Goal: Transaction & Acquisition: Download file/media

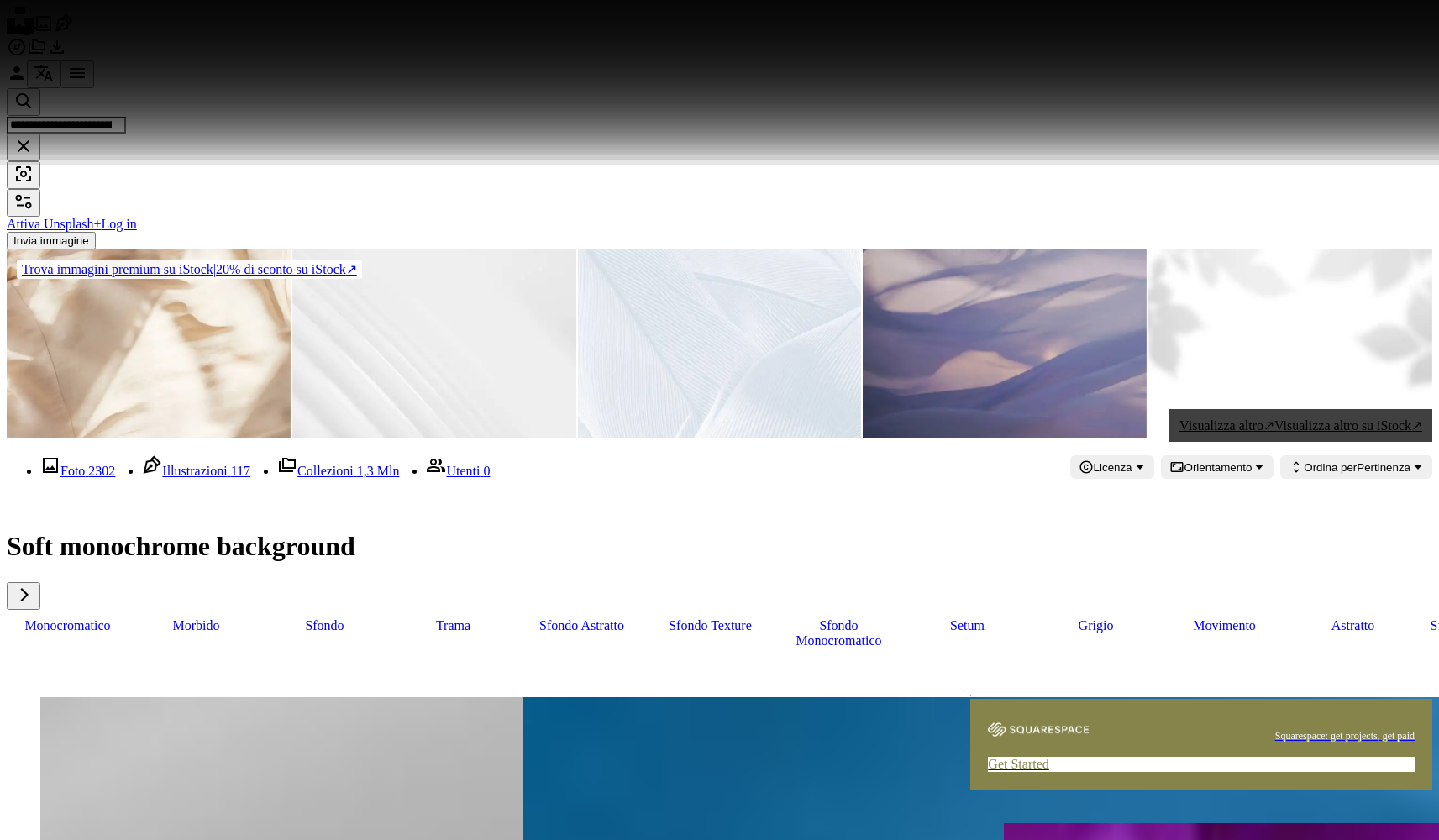
scroll to position [6458, 0]
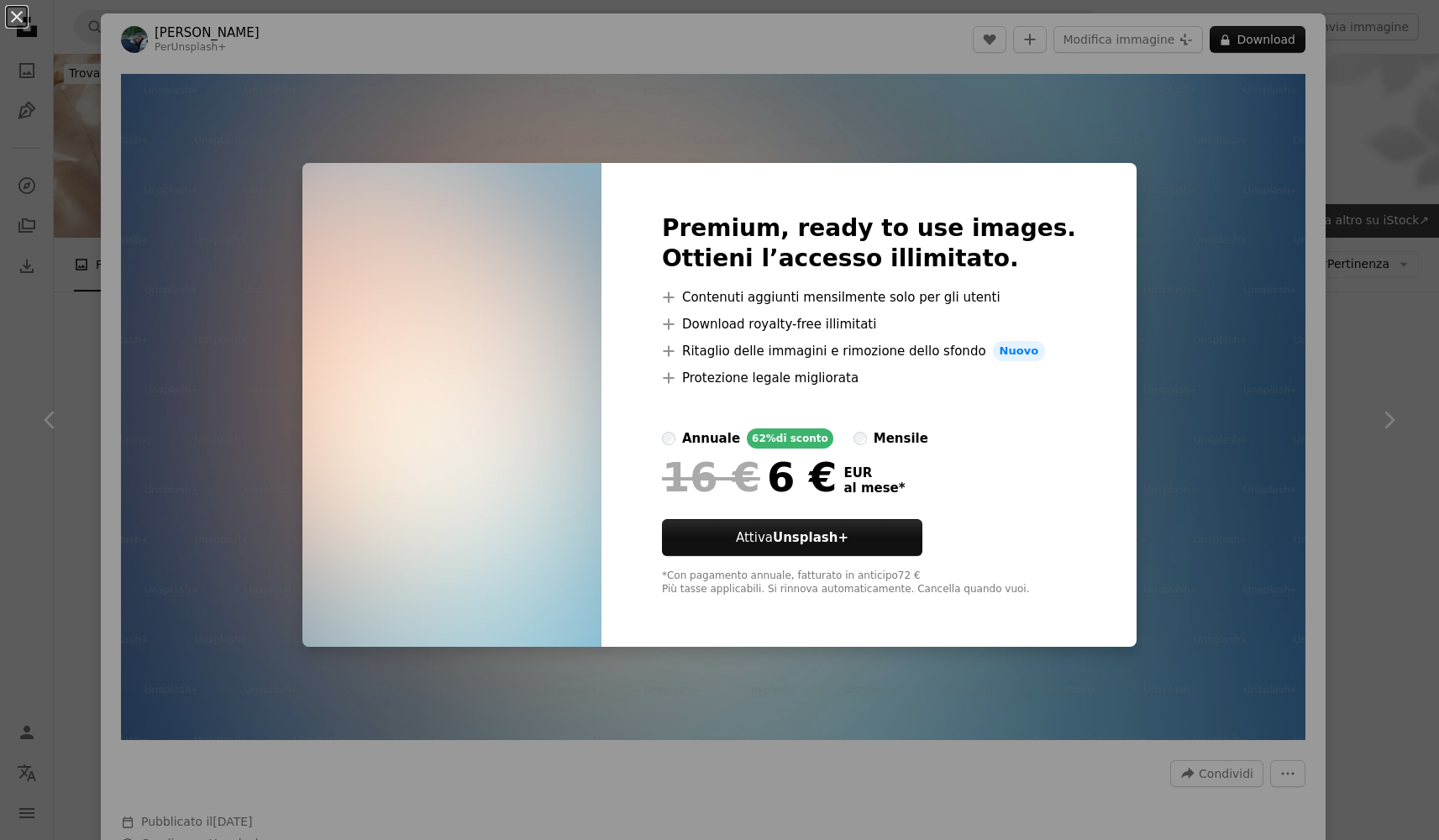
scroll to position [6458, 0]
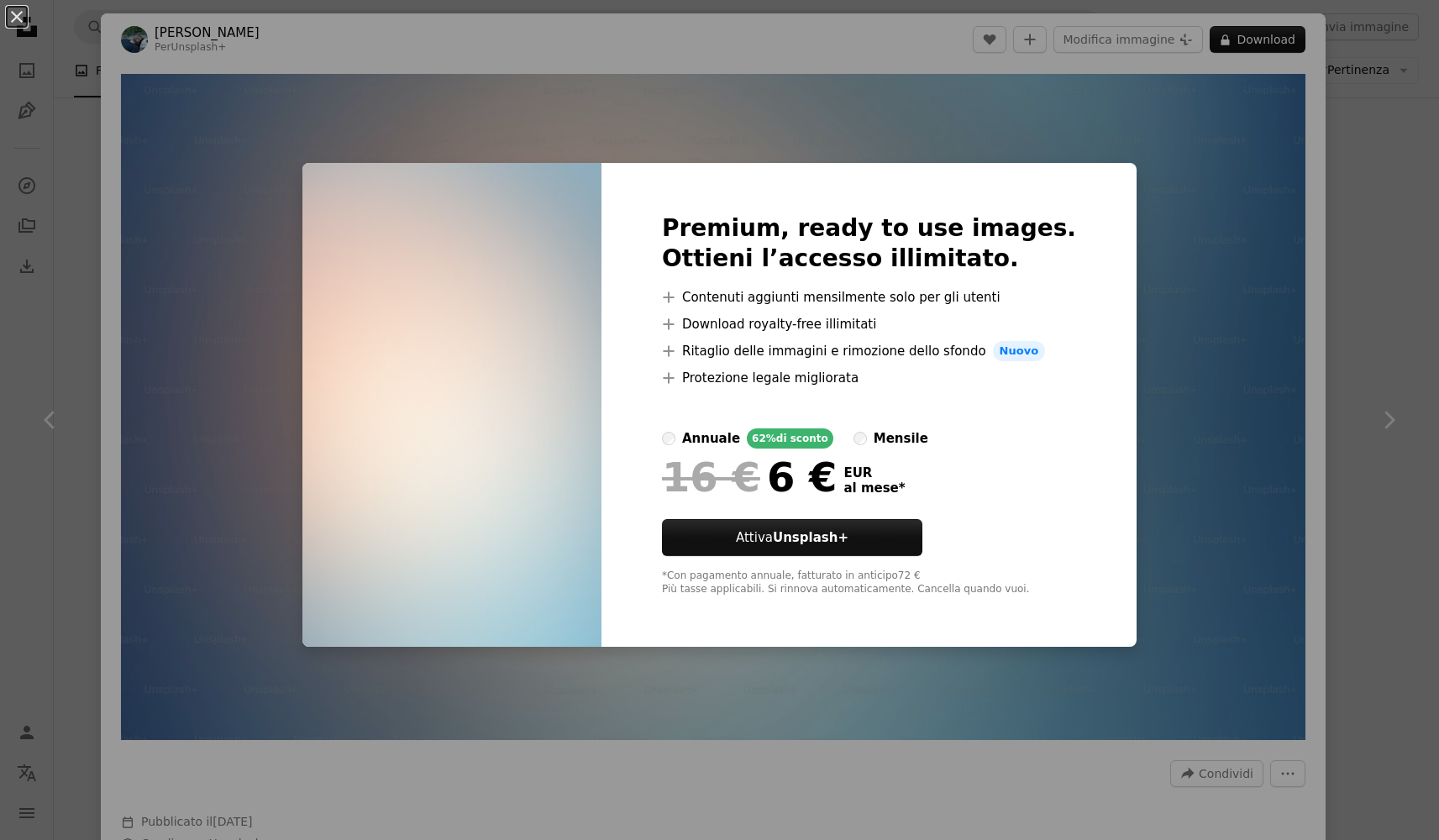
click at [1270, 50] on div "An X shape Premium, ready to use images. Ottieni l’accesso illimitato. A plus s…" at bounding box center [720, 420] width 1439 height 840
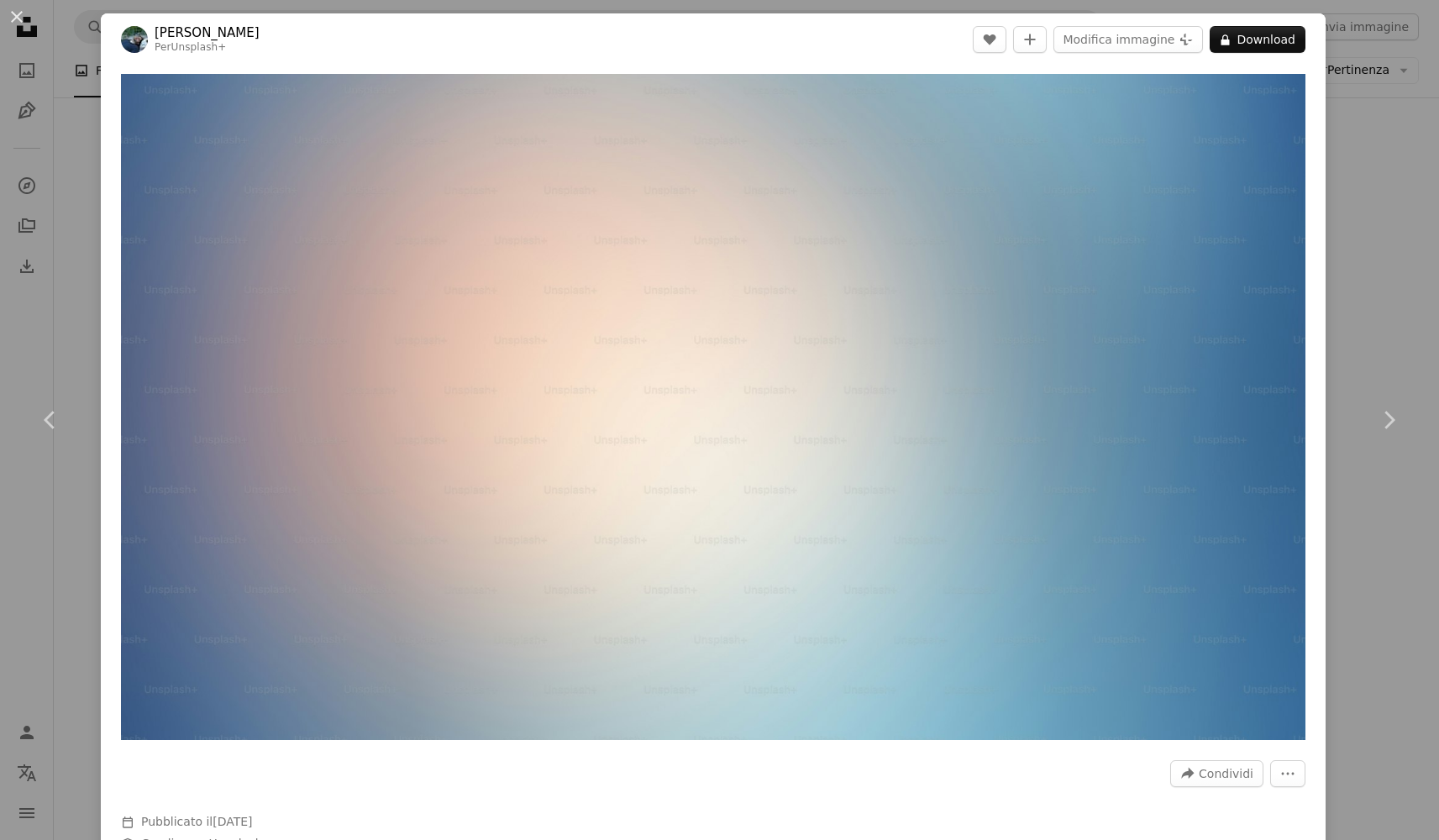
click at [1380, 289] on div "An X shape Chevron left Chevron right Marko Brečić Per Unsplash+ A heart A plus…" at bounding box center [720, 420] width 1439 height 840
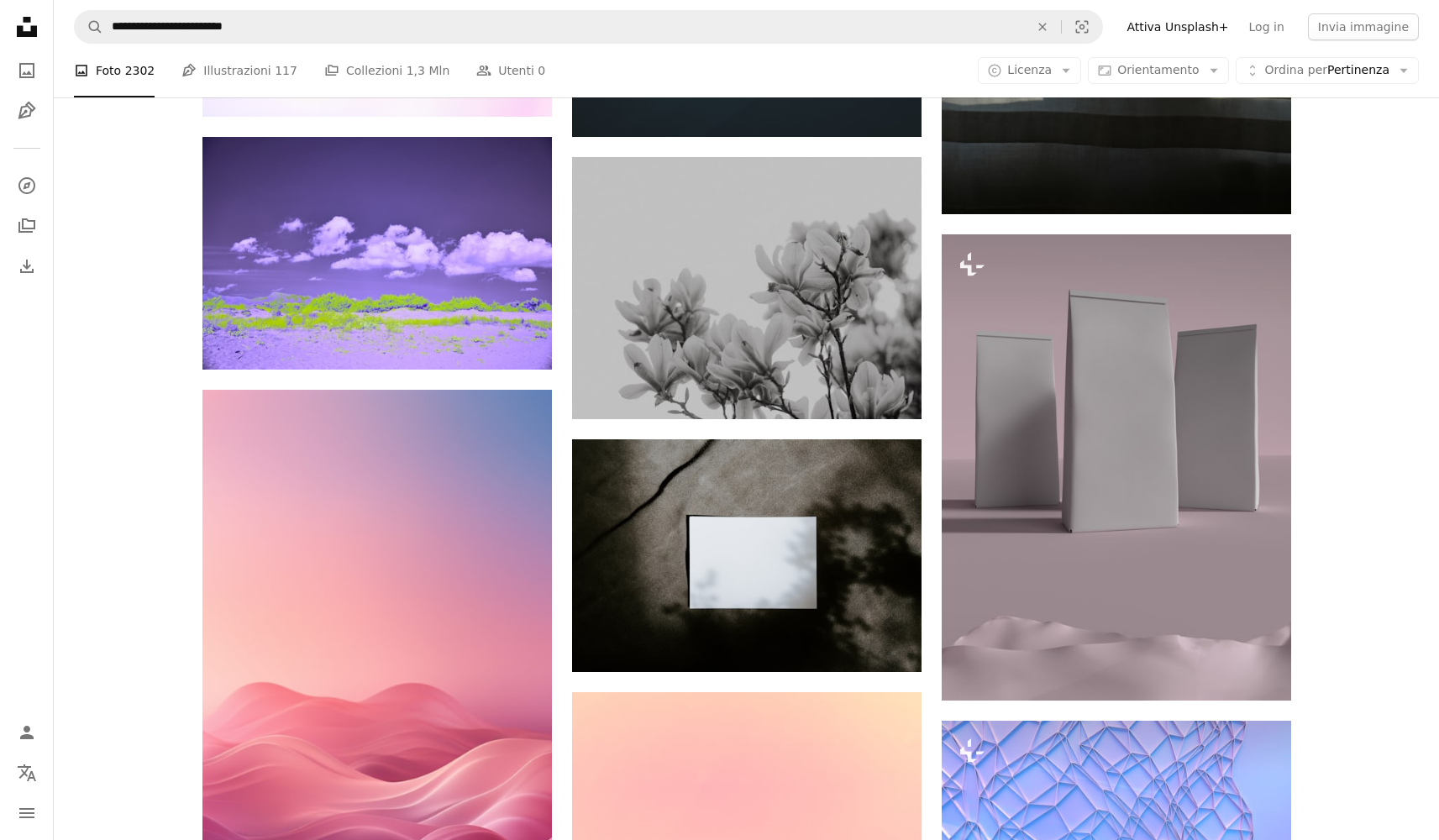
scroll to position [8029, 0]
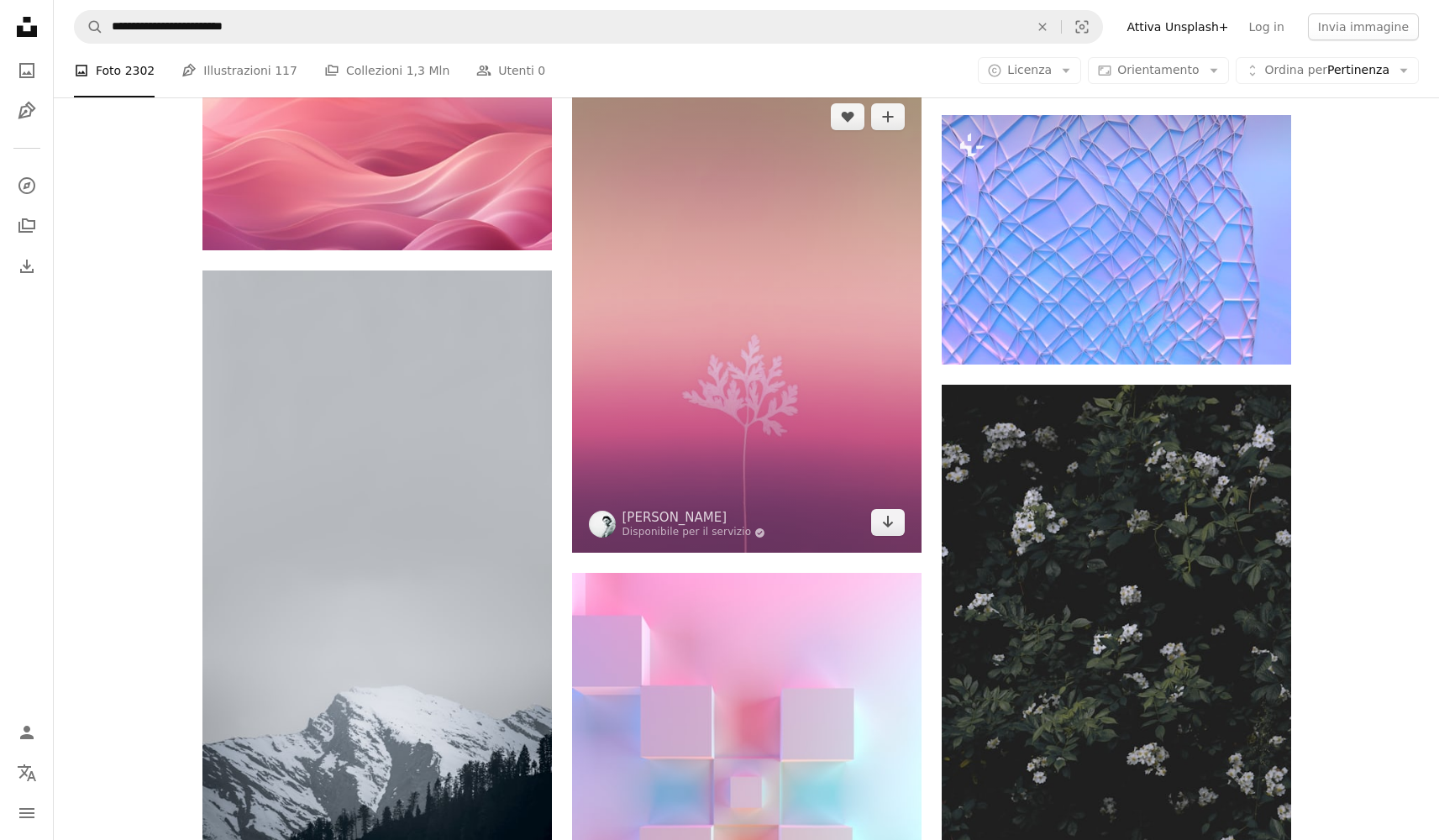
click at [888, 277] on img at bounding box center [747, 320] width 349 height 466
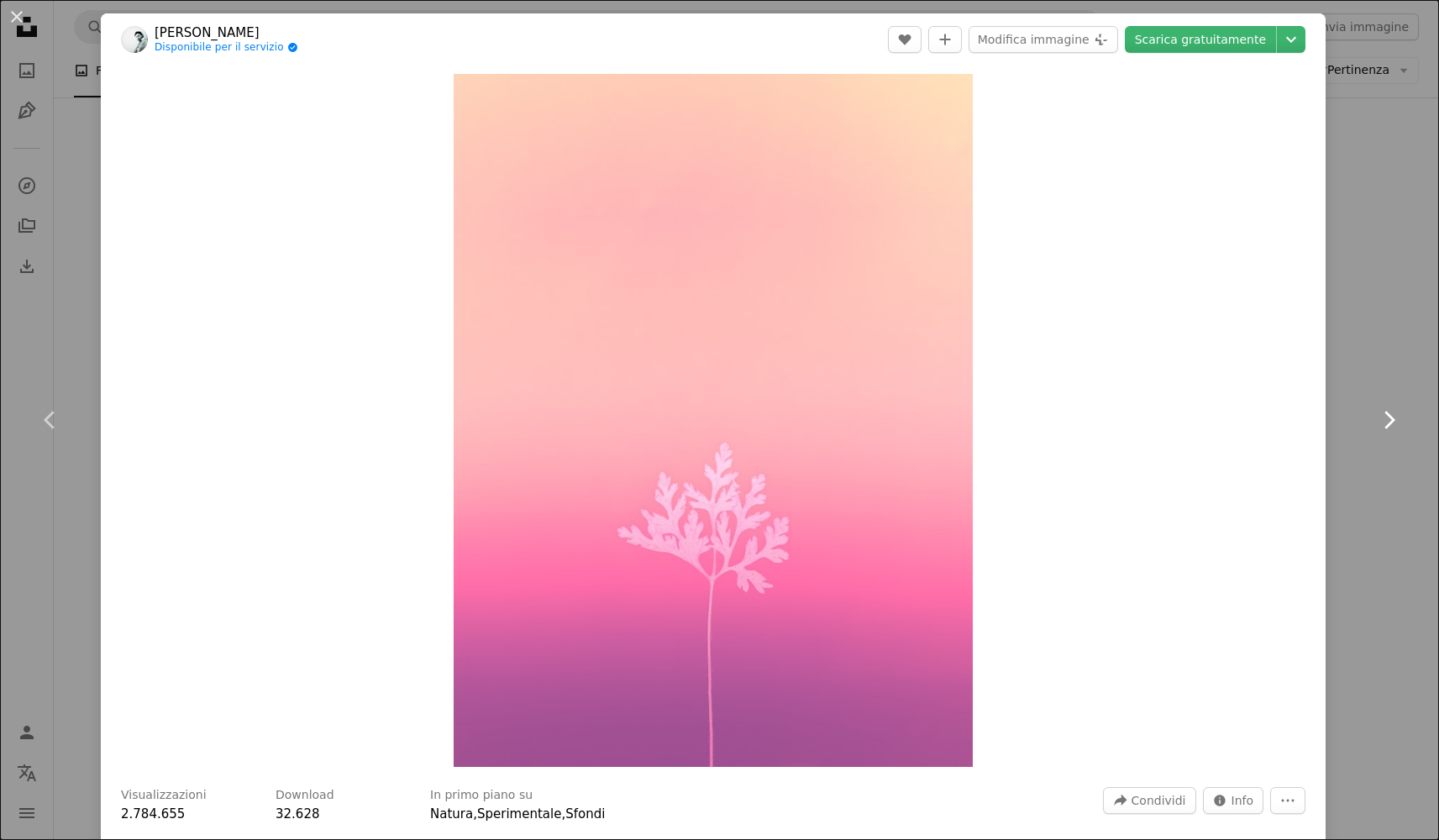
click at [1394, 449] on link "Chevron right" at bounding box center [1388, 420] width 100 height 162
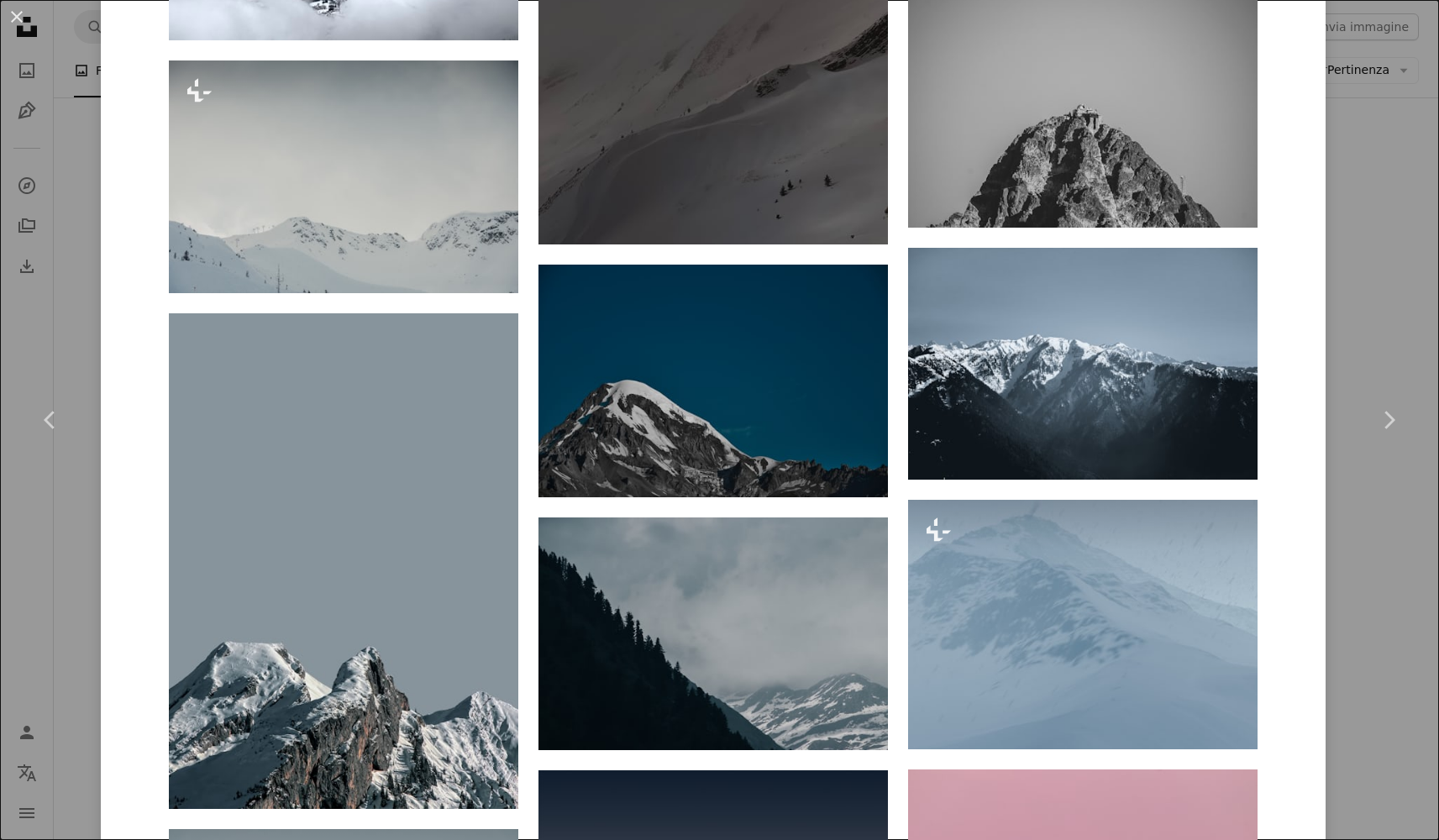
scroll to position [2062, 0]
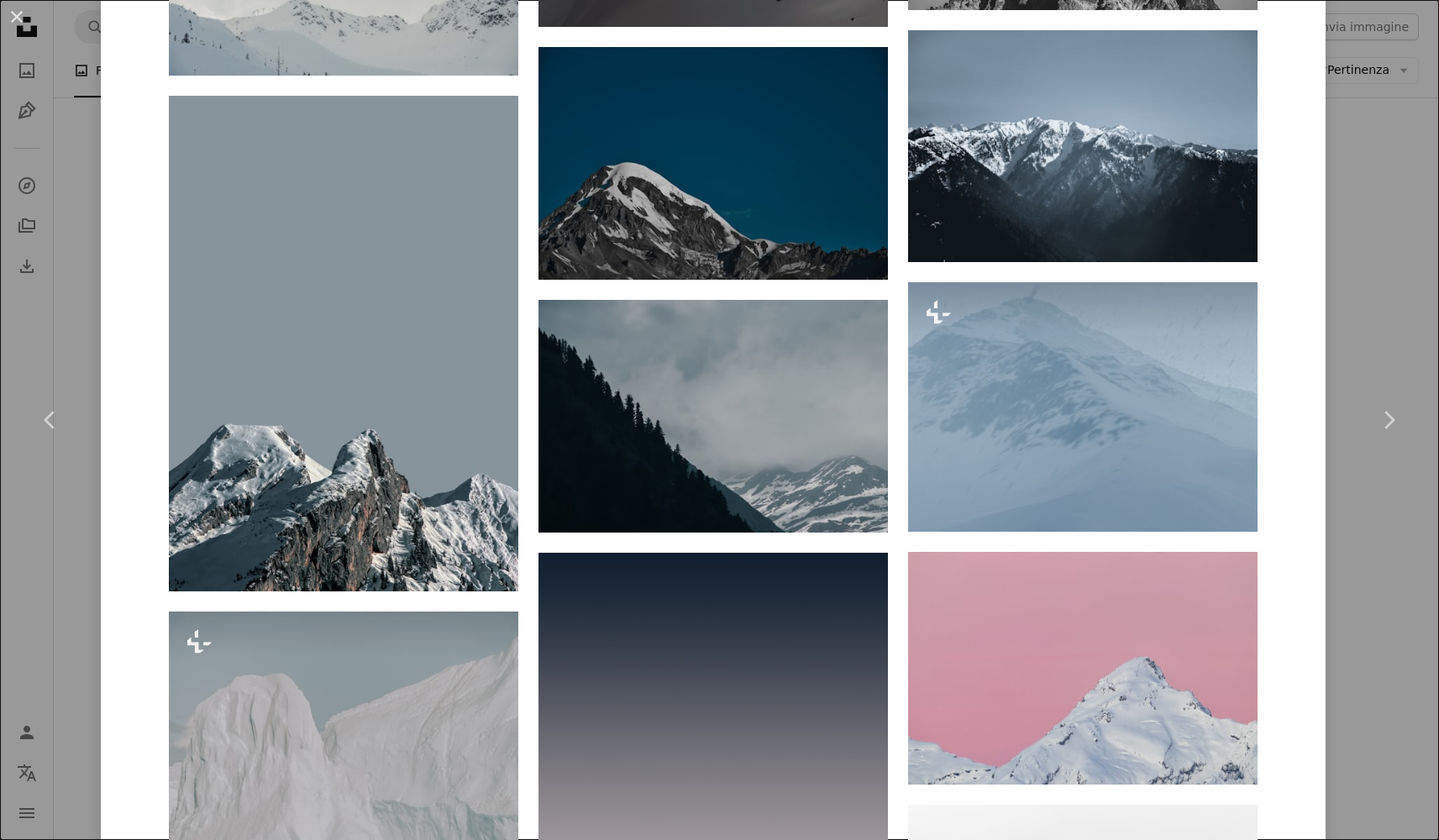
click at [1380, 622] on div "An X shape Chevron left Chevron right Abdullah Ahmad Disponibile per il servizi…" at bounding box center [720, 420] width 1439 height 840
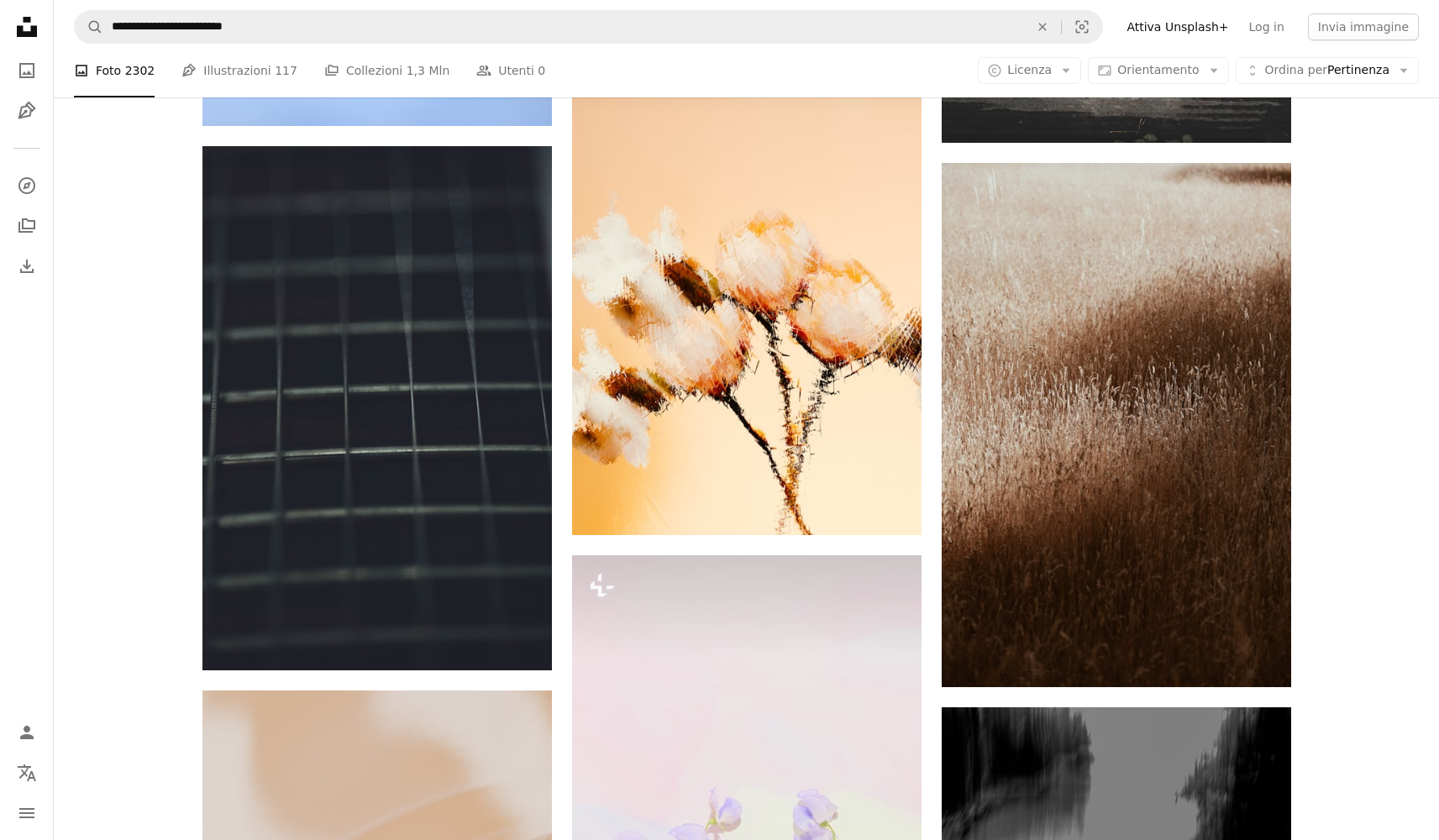
scroll to position [9160, 0]
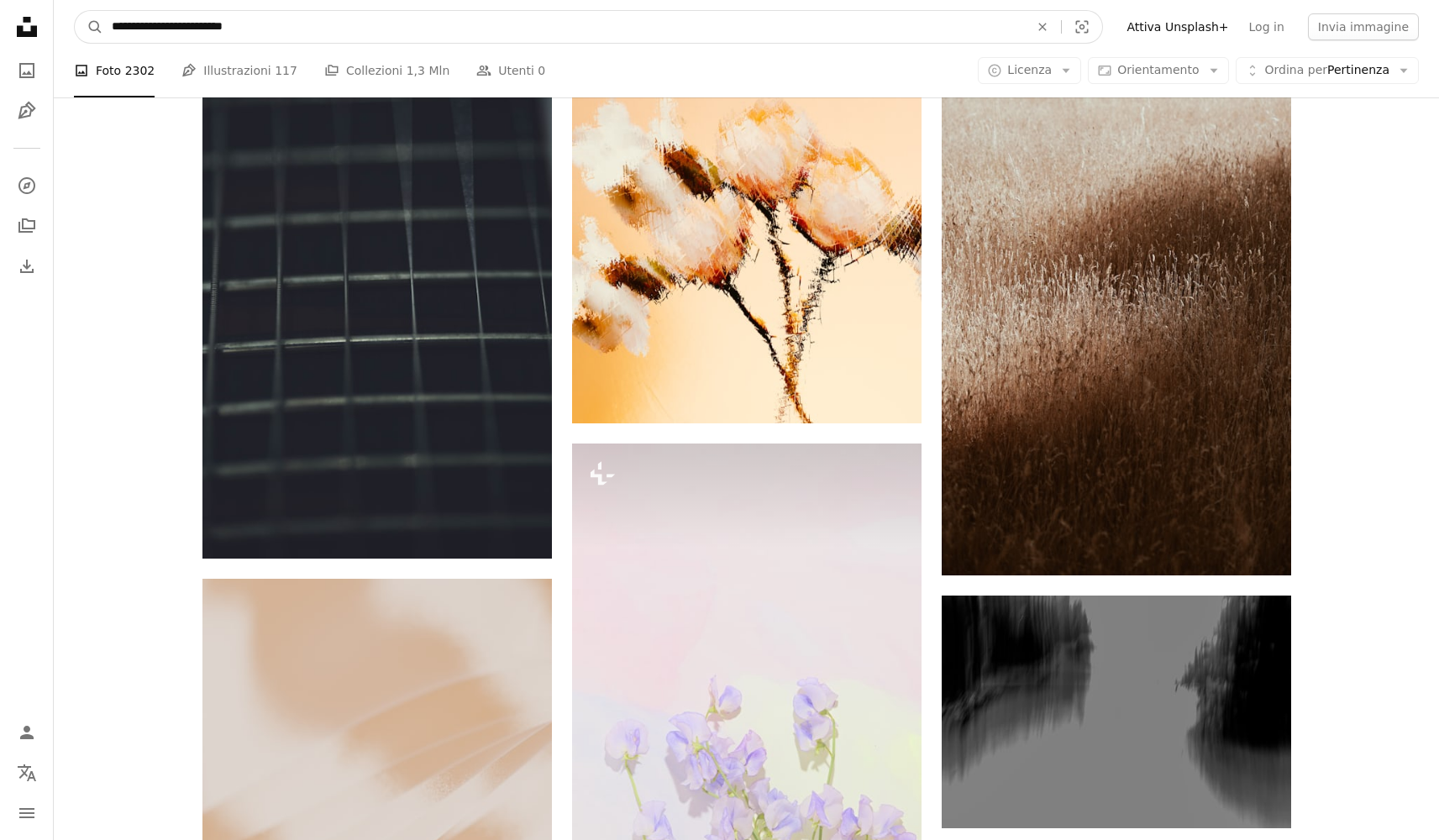
click at [309, 32] on input "**********" at bounding box center [563, 27] width 921 height 32
type input "**********"
click at [89, 27] on button "A magnifying glass" at bounding box center [89, 27] width 29 height 32
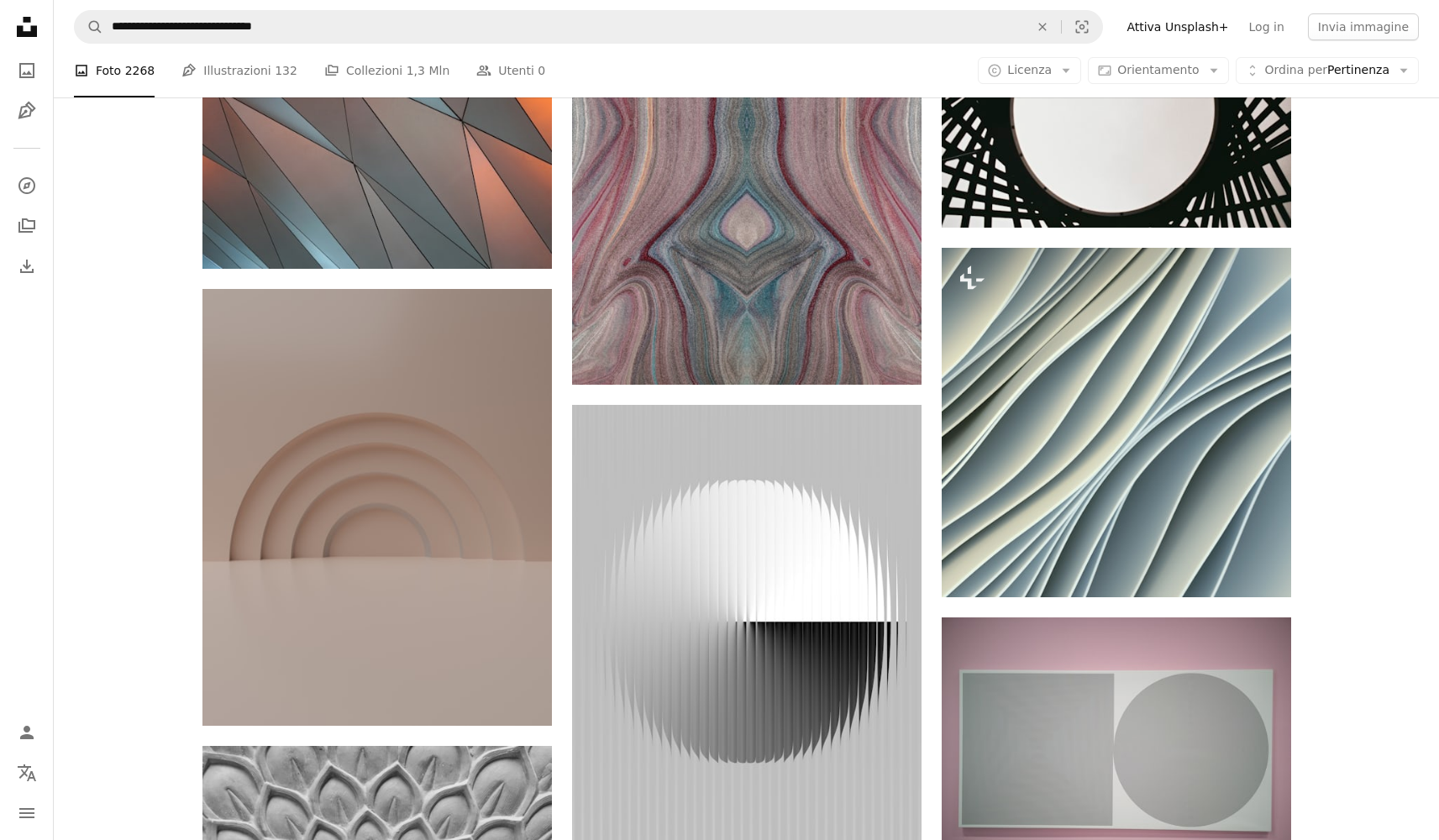
scroll to position [1912, 0]
